Goal: Information Seeking & Learning: Check status

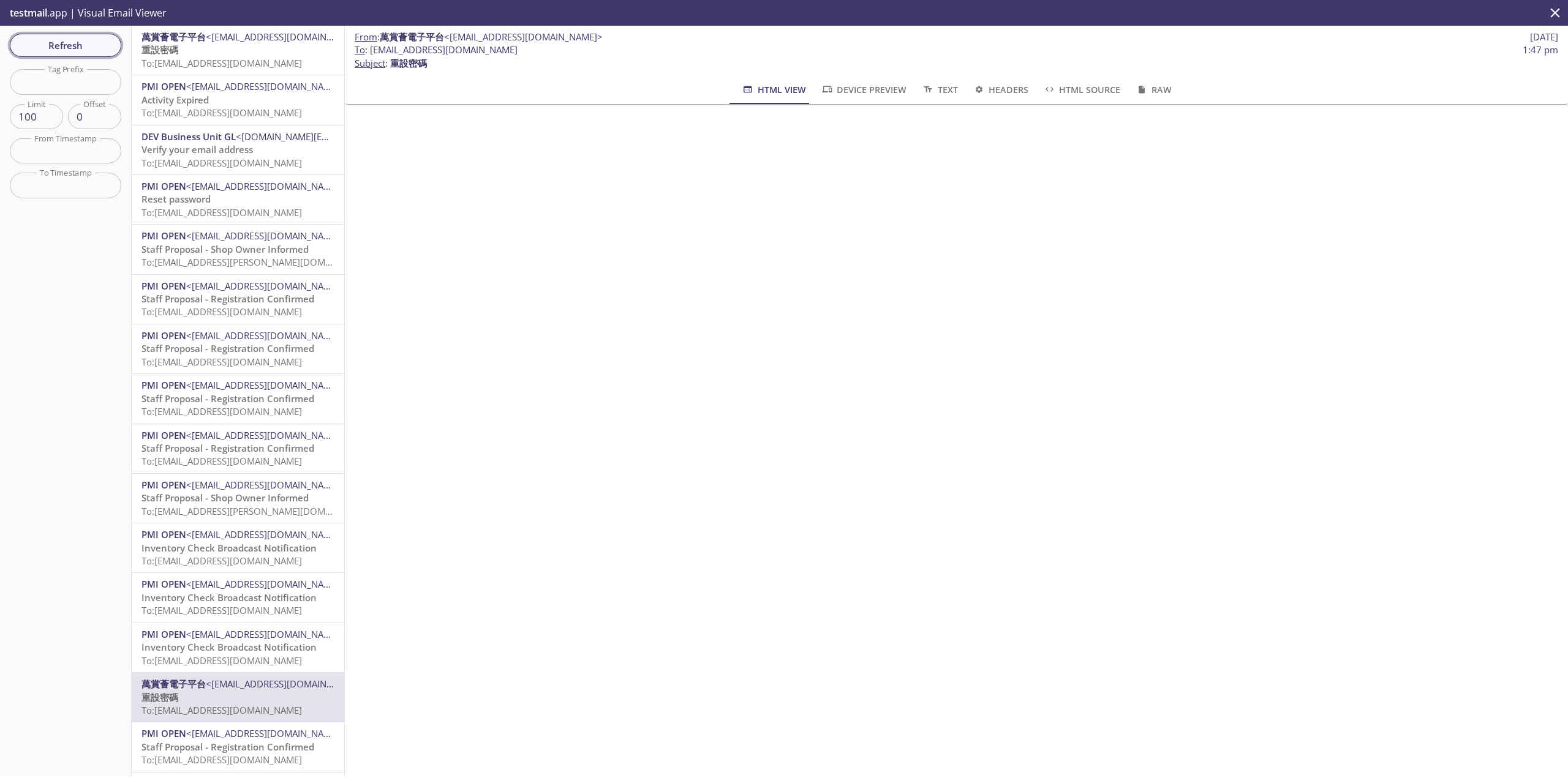
click at [88, 40] on span "Refresh" at bounding box center [65, 45] width 92 height 16
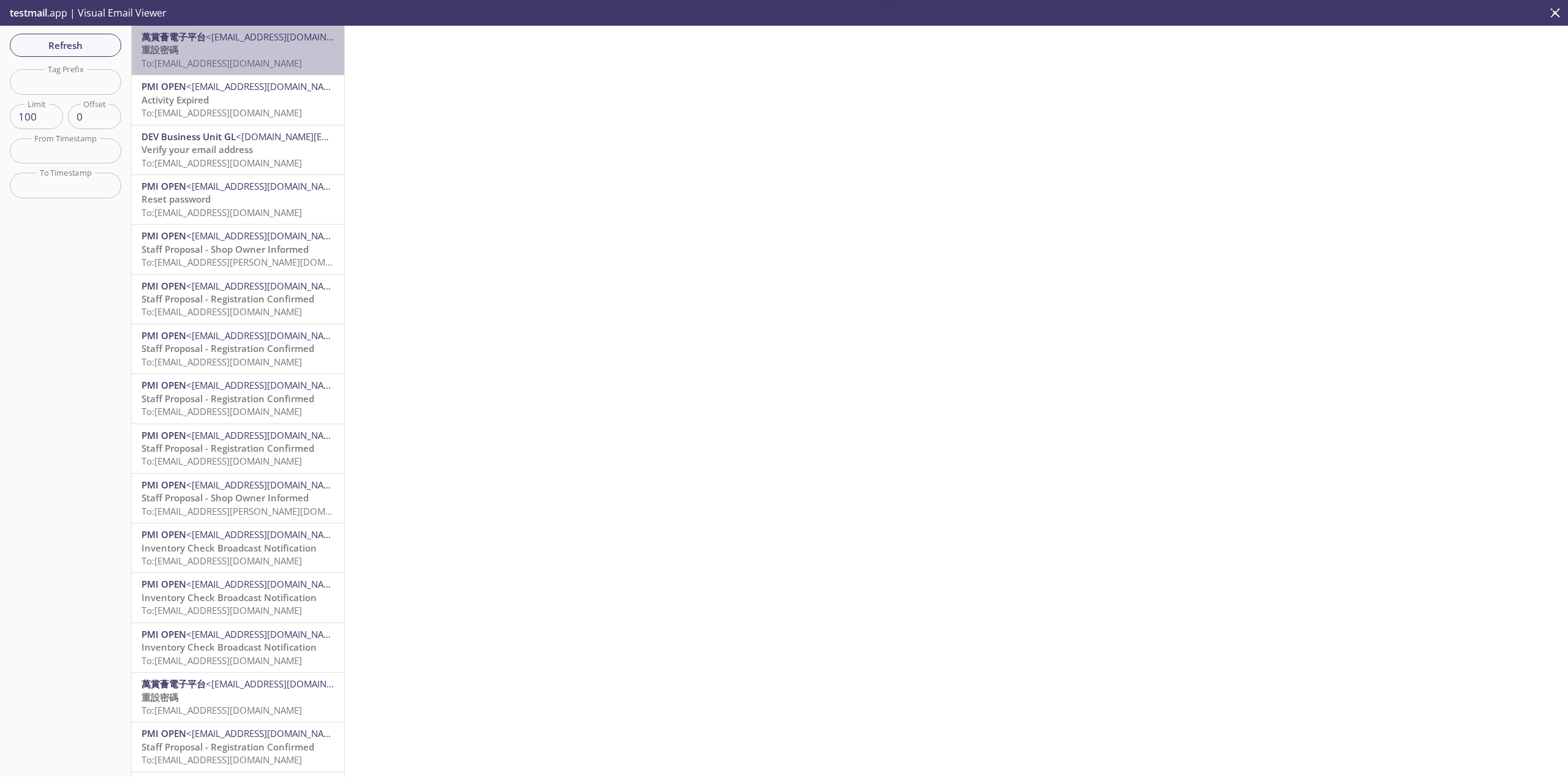
click at [287, 54] on p "重設密碼 To: [EMAIL_ADDRESS][DOMAIN_NAME]" at bounding box center [238, 57] width 193 height 27
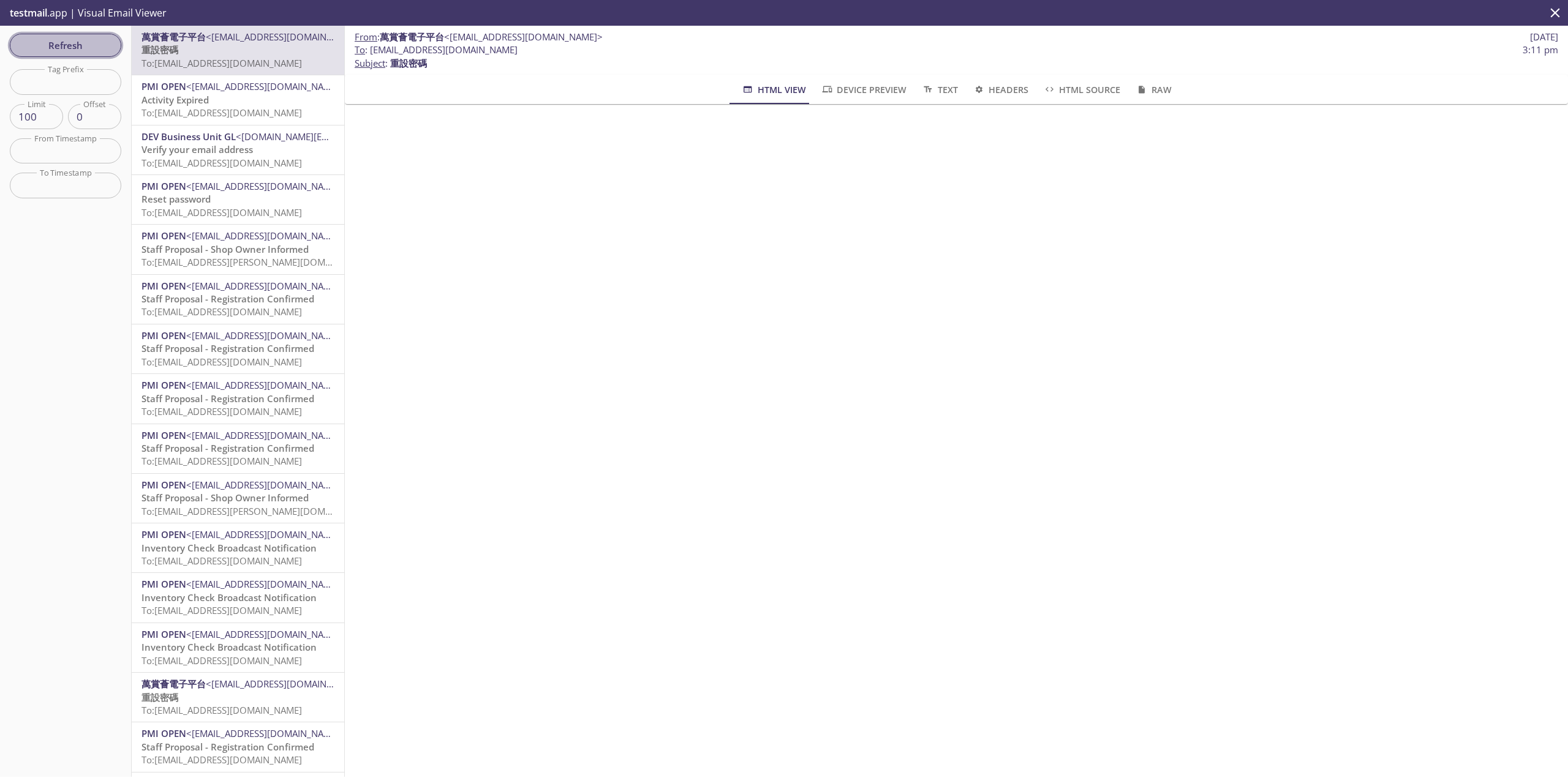
click at [89, 43] on span "Refresh" at bounding box center [65, 45] width 92 height 16
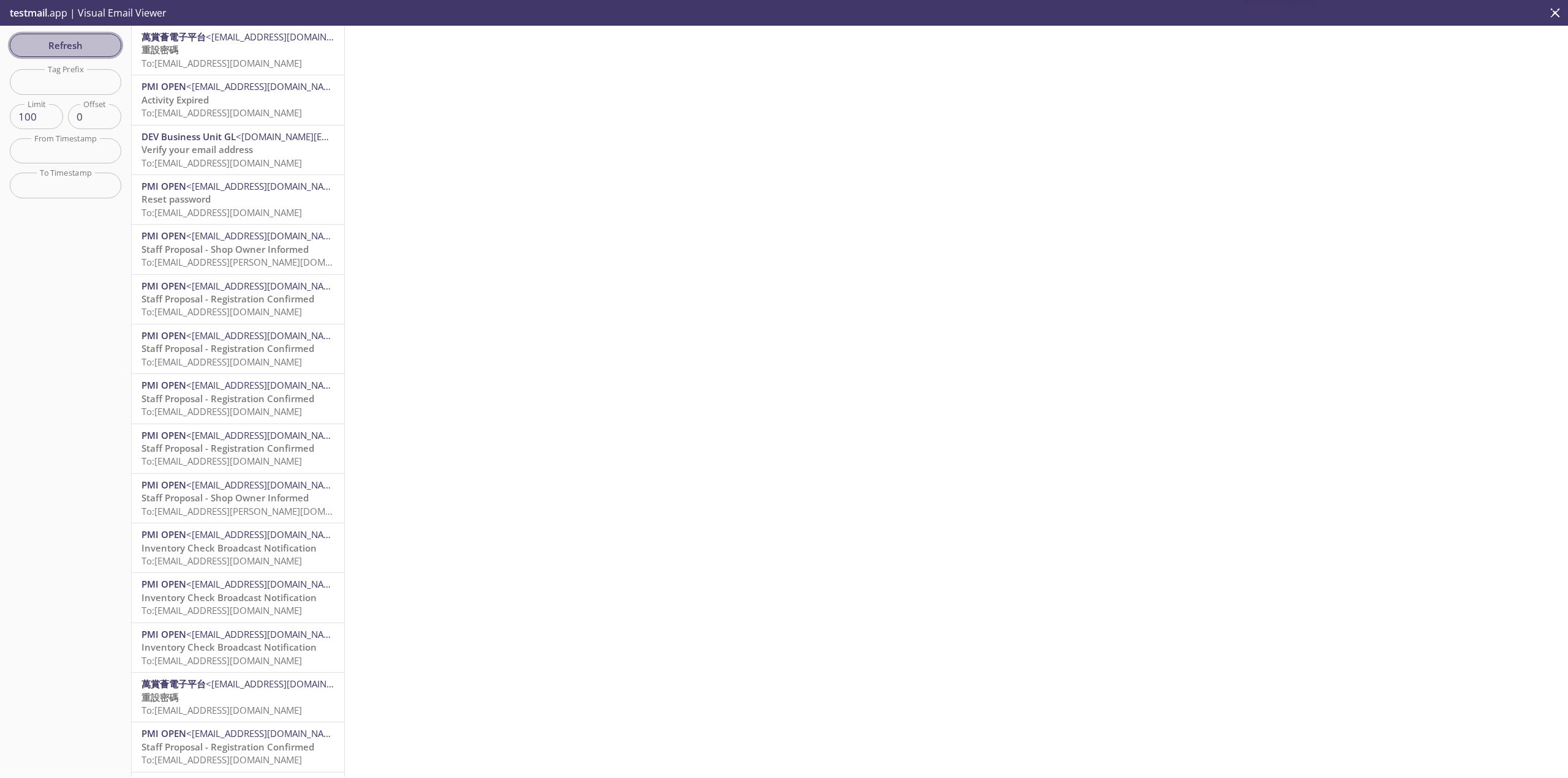
click at [107, 39] on span "Refresh" at bounding box center [65, 45] width 92 height 16
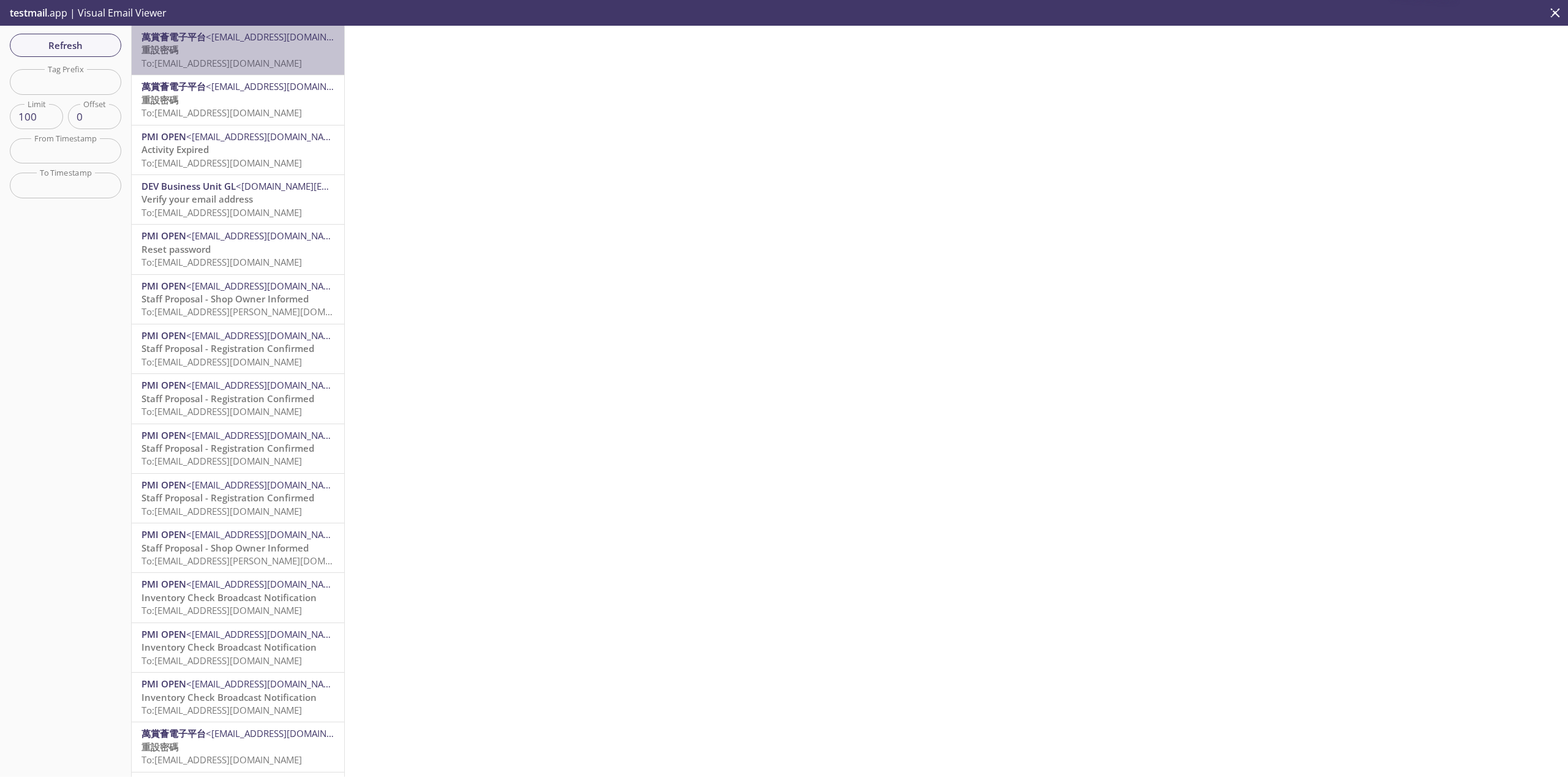
click at [299, 55] on p "重設密碼 To: [EMAIL_ADDRESS][DOMAIN_NAME]" at bounding box center [238, 57] width 193 height 27
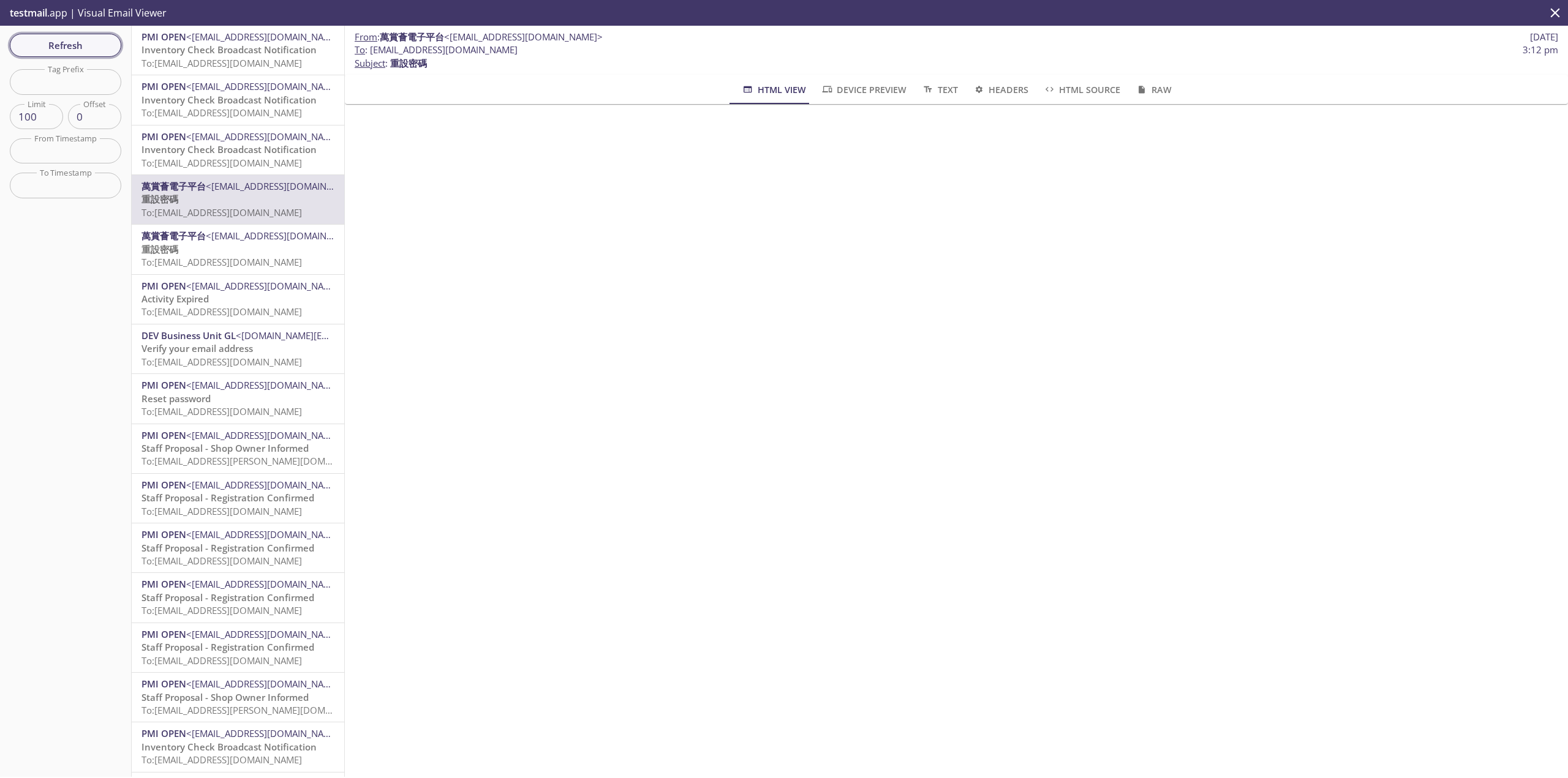
click at [73, 53] on span "Refresh" at bounding box center [65, 45] width 92 height 16
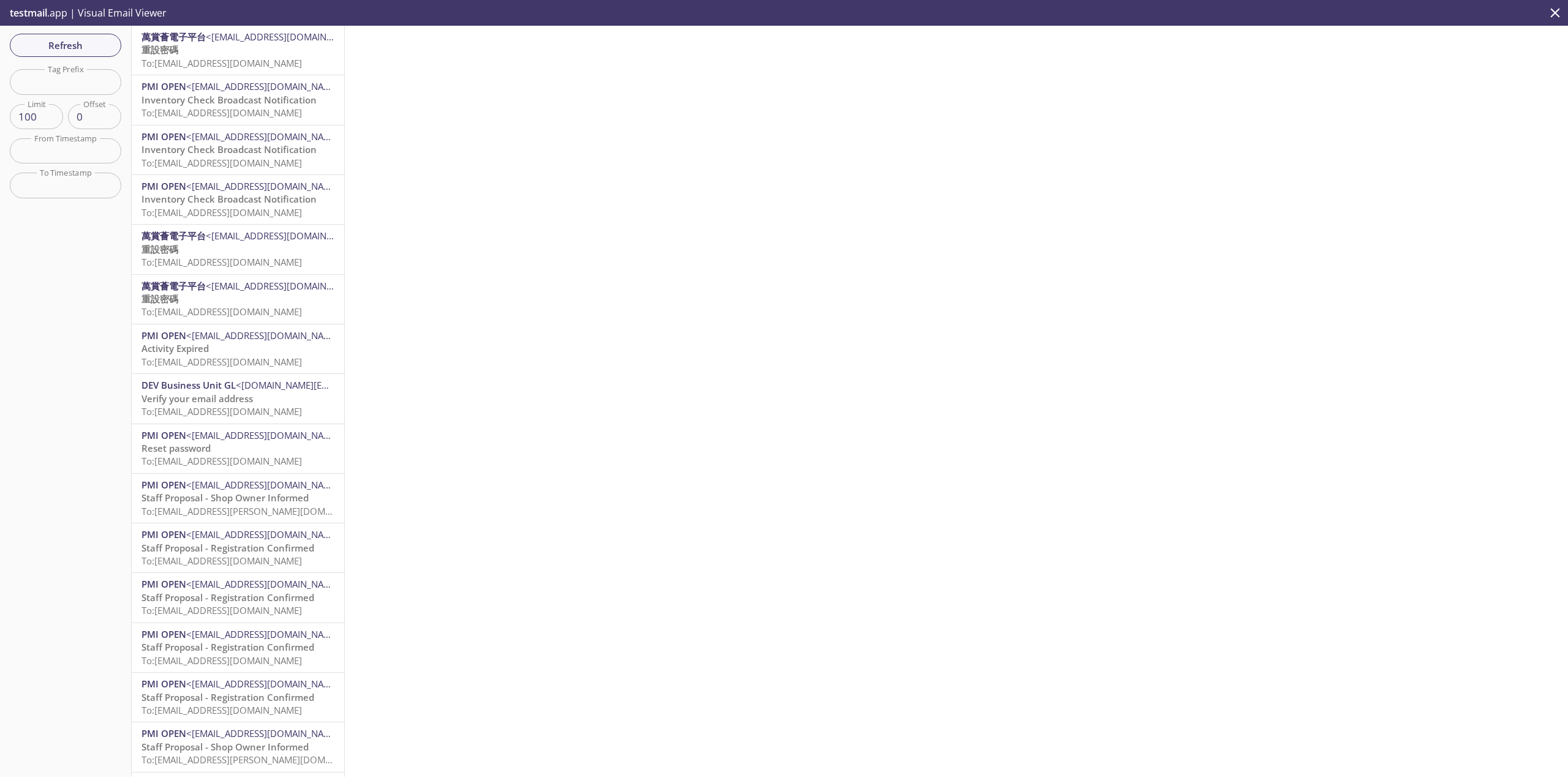
click at [302, 59] on span "To: [EMAIL_ADDRESS][DOMAIN_NAME]" at bounding box center [222, 62] width 161 height 12
